Goal: Download file/media

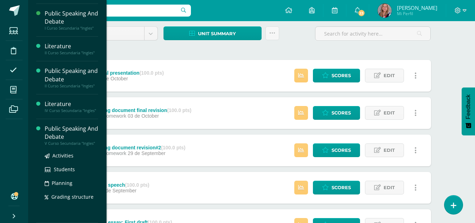
scroll to position [58, 0]
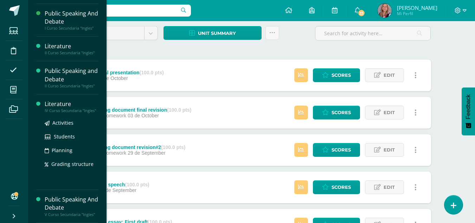
click at [67, 108] on div "IV Curso Secundaria "Ingles"" at bounding box center [71, 110] width 53 height 5
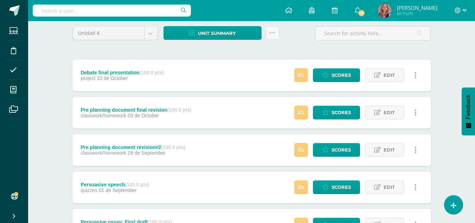
scroll to position [0, 0]
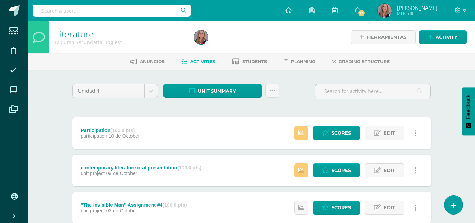
click at [205, 59] on span "Activities" at bounding box center [202, 61] width 25 height 5
click at [217, 90] on span "Unit summary" at bounding box center [217, 90] width 38 height 13
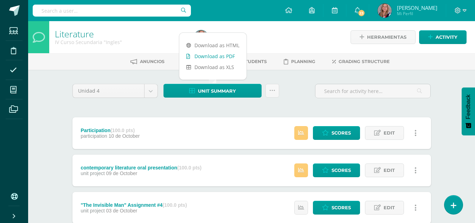
click at [220, 57] on link "Download as PDF" at bounding box center [212, 56] width 67 height 11
